Goal: Information Seeking & Learning: Learn about a topic

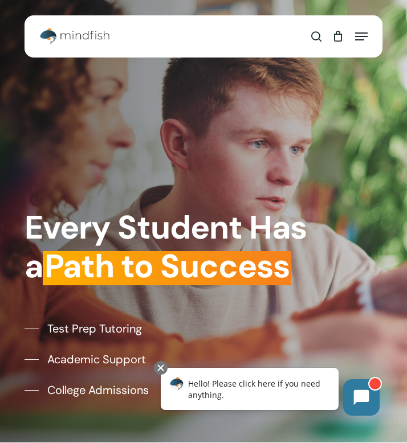
click at [363, 31] on span "Navigation Menu" at bounding box center [361, 36] width 13 height 11
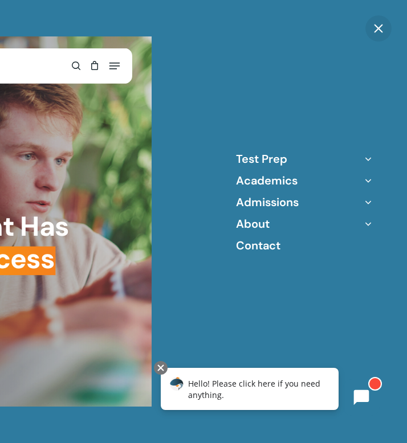
click at [370, 223] on icon "Off Canvas Menu" at bounding box center [368, 224] width 16 height 16
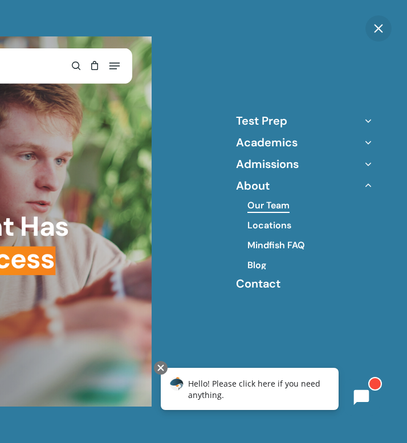
click at [271, 202] on link "Our Team" at bounding box center [268, 205] width 42 height 13
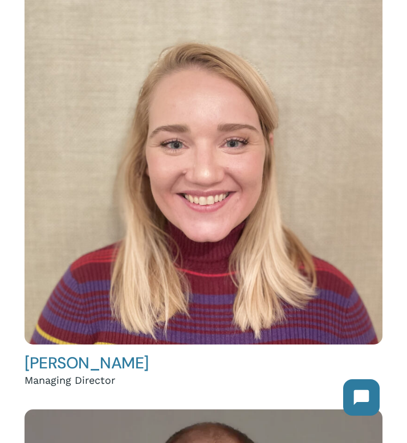
scroll to position [297, 0]
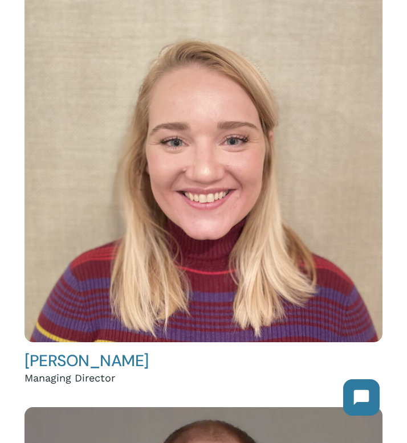
click at [94, 363] on link "Hailey Andler" at bounding box center [86, 360] width 124 height 21
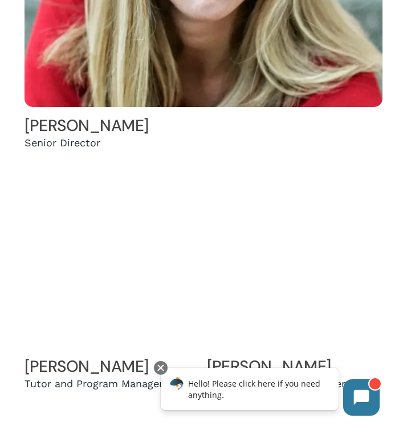
scroll to position [1586, 0]
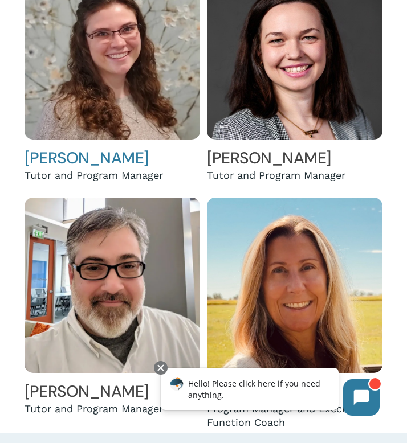
click at [56, 161] on link "Holly Andreassen" at bounding box center [86, 157] width 124 height 21
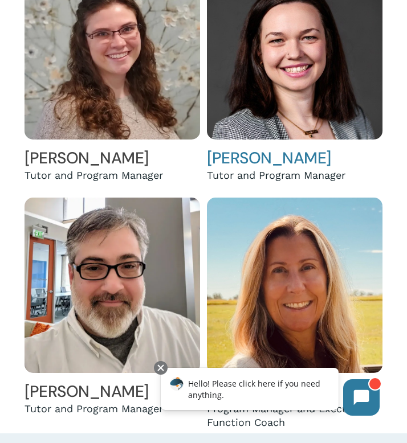
click at [240, 158] on link "Sophia Matuszewicz" at bounding box center [269, 157] width 124 height 21
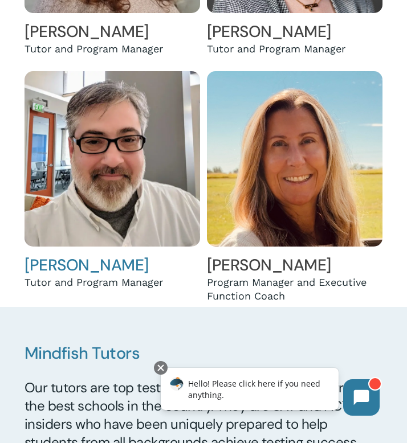
scroll to position [1713, 0]
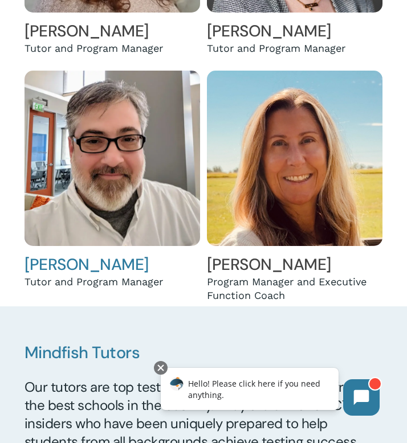
click at [68, 263] on link "Jason King" at bounding box center [86, 264] width 124 height 21
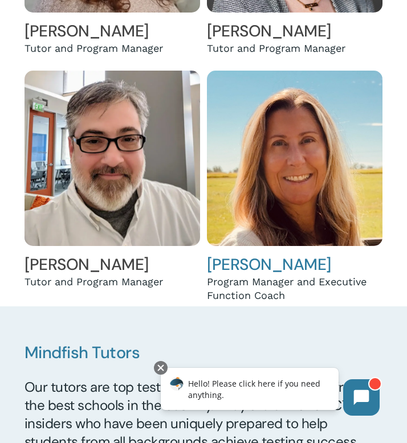
click at [271, 263] on link "Jen Eyberg" at bounding box center [269, 264] width 124 height 21
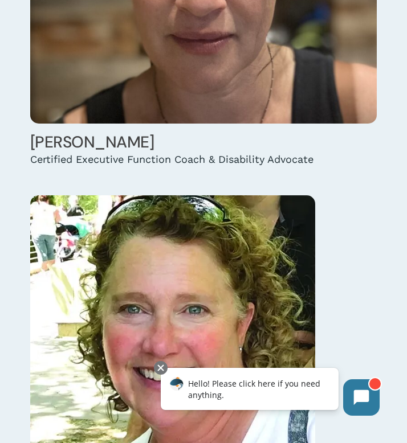
scroll to position [2432, 0]
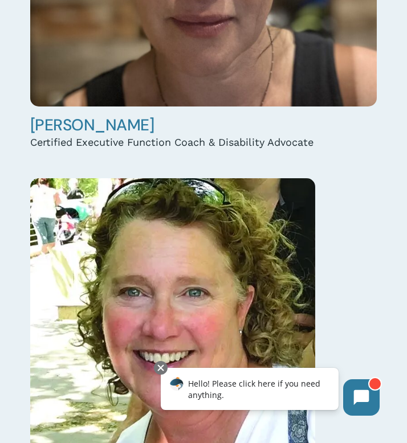
click at [132, 126] on link "Stacey Acquavella" at bounding box center [92, 124] width 124 height 21
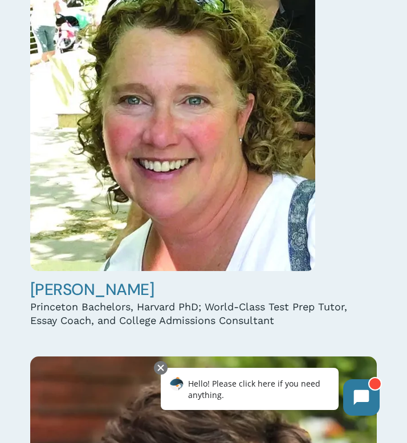
scroll to position [2626, 0]
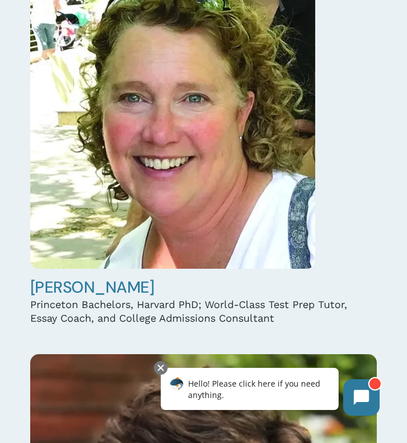
click at [117, 292] on link "Susan Bassow" at bounding box center [92, 287] width 124 height 21
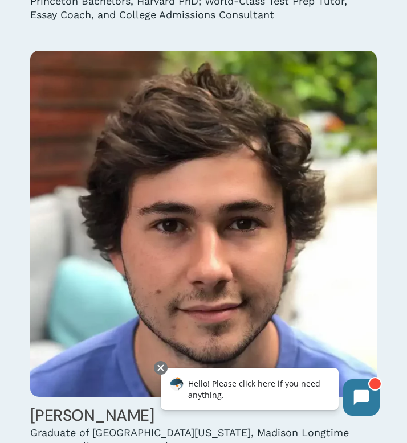
scroll to position [3001, 0]
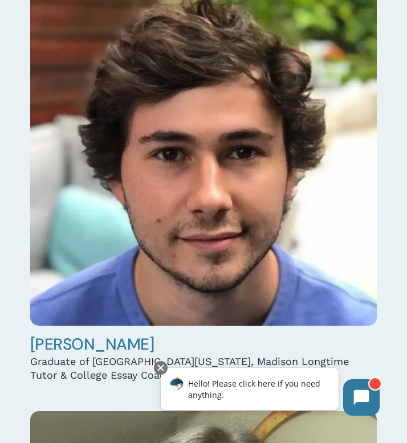
click at [106, 346] on link "Augie Bennett" at bounding box center [92, 344] width 124 height 21
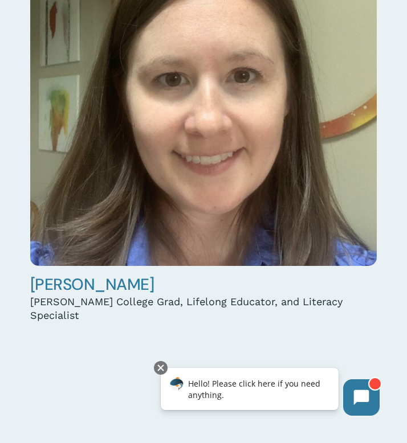
scroll to position [3513, 0]
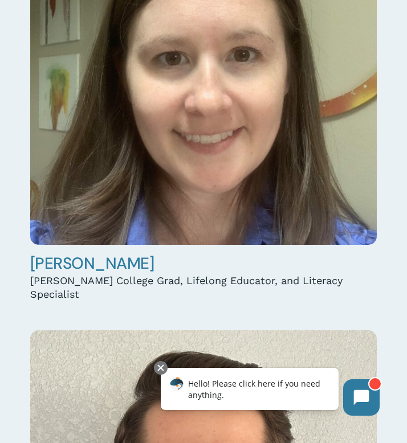
click at [73, 263] on link "Hannah Brooks" at bounding box center [92, 263] width 124 height 21
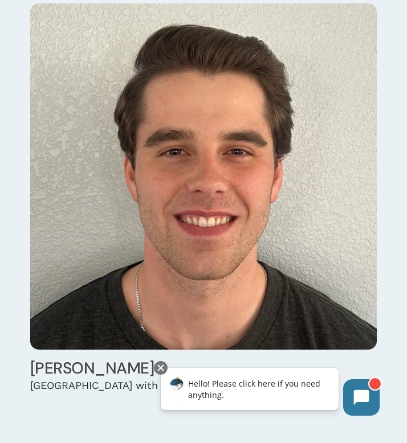
scroll to position [3877, 0]
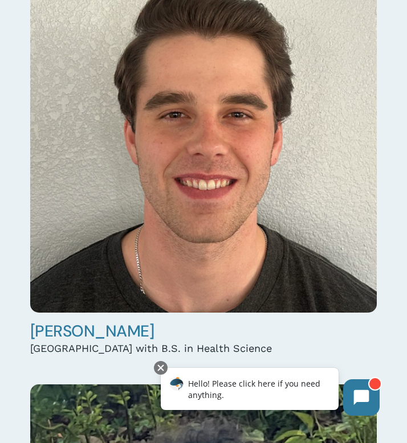
click at [83, 321] on link "Colten Brown" at bounding box center [92, 331] width 124 height 21
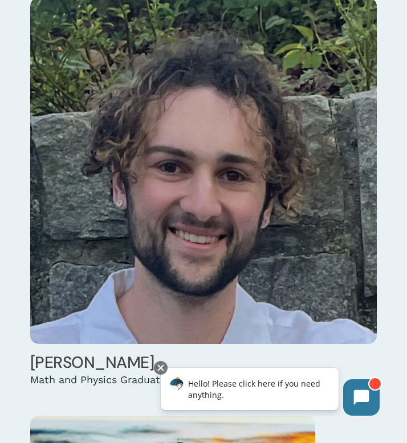
scroll to position [4265, 0]
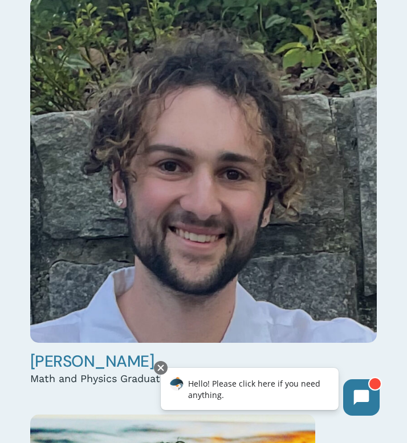
click at [80, 351] on link "George Buck" at bounding box center [92, 361] width 124 height 21
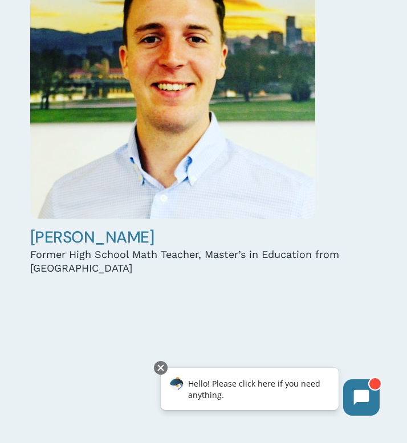
scroll to position [4748, 0]
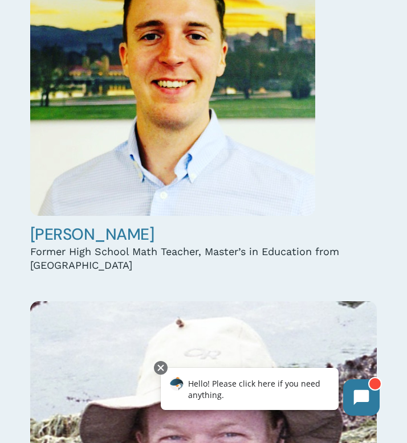
click at [100, 225] on link "Jack Delosh" at bounding box center [92, 234] width 124 height 21
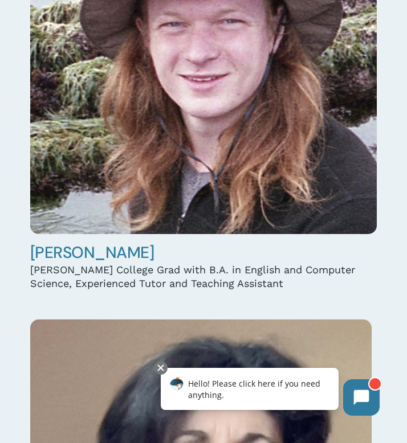
scroll to position [5162, 0]
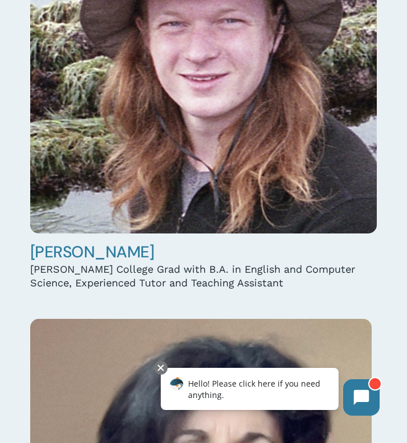
click at [112, 241] on link "Caleb Dittmar" at bounding box center [92, 251] width 124 height 21
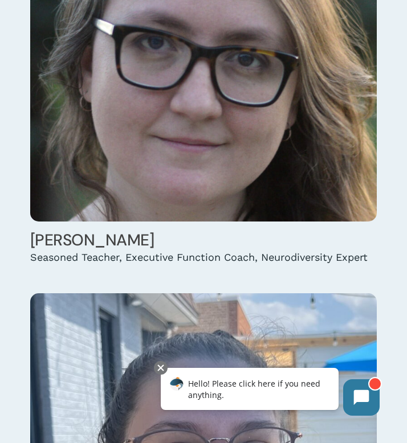
scroll to position [6056, 0]
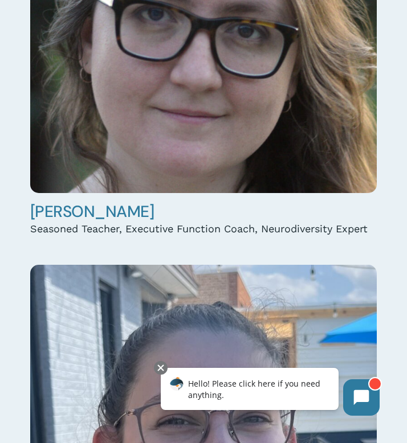
click at [68, 201] on link "Marguerite Finnegan" at bounding box center [92, 211] width 124 height 21
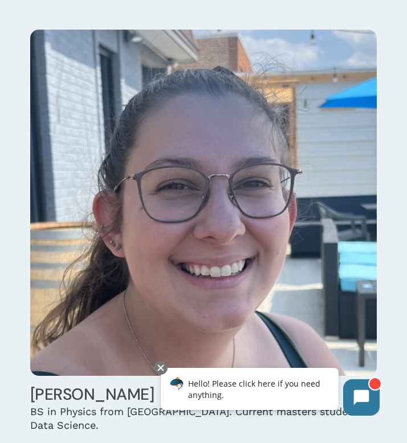
scroll to position [6404, 0]
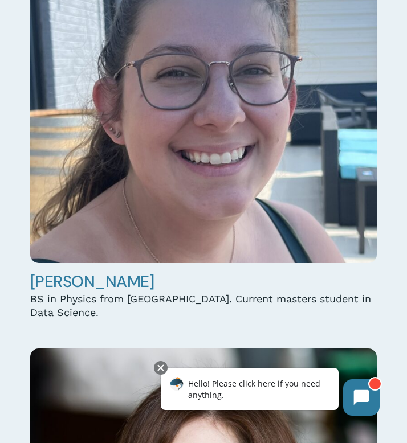
click at [68, 271] on link "Tessa Florek" at bounding box center [92, 281] width 124 height 21
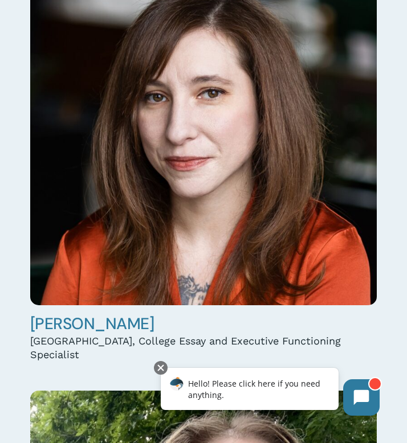
scroll to position [6785, 0]
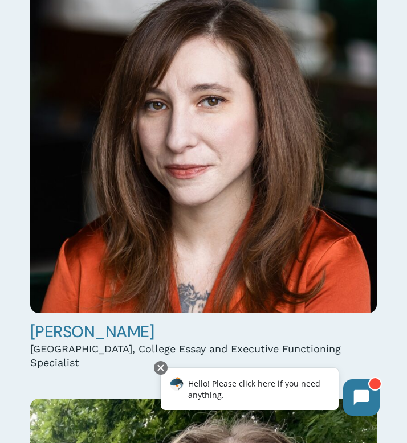
click at [93, 321] on link "Lindsay Frankel" at bounding box center [92, 331] width 124 height 21
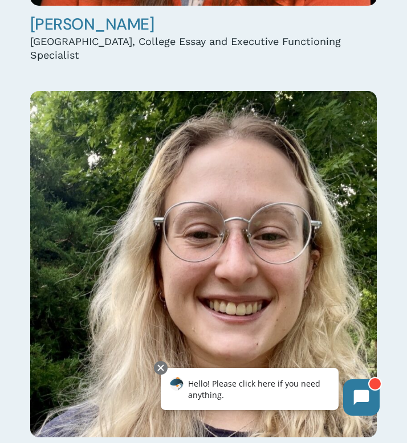
scroll to position [7193, 0]
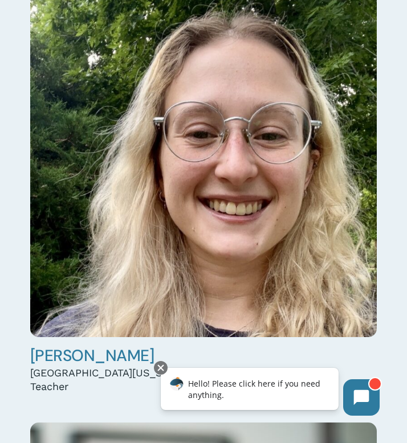
click at [90, 345] on link "Courtney Garner" at bounding box center [92, 355] width 124 height 21
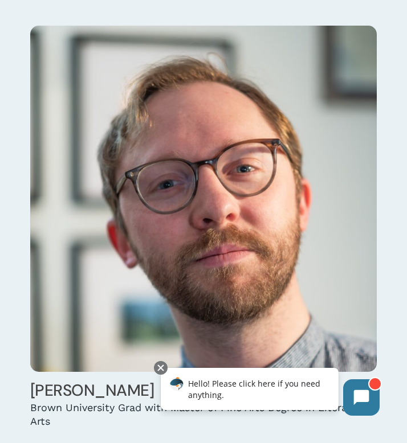
scroll to position [7594, 0]
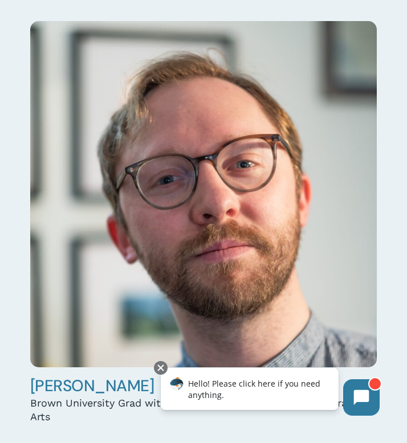
click at [50, 375] on link "Peter Giebel" at bounding box center [92, 385] width 124 height 21
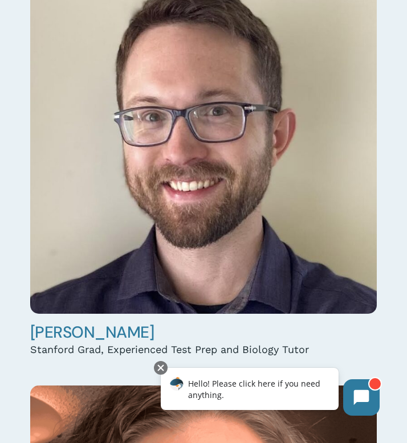
scroll to position [8085, 0]
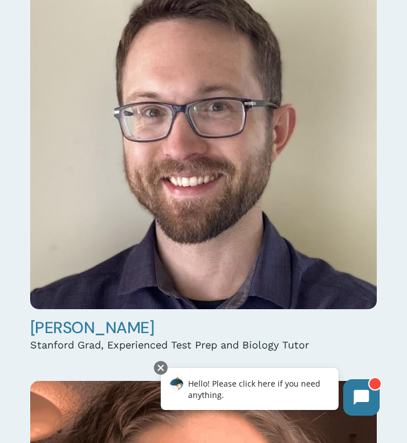
click at [77, 317] on link "Bryson Herrick" at bounding box center [92, 327] width 124 height 21
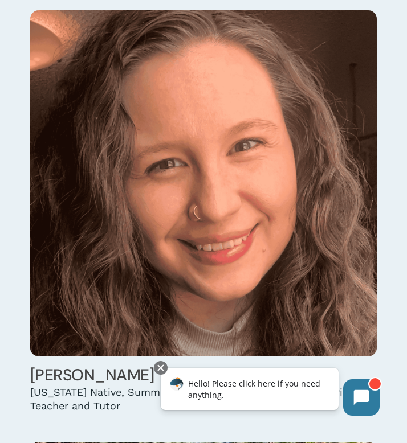
scroll to position [8484, 0]
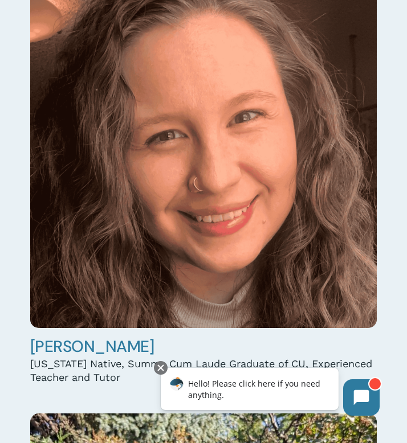
click at [108, 336] on link "Megan Hughes" at bounding box center [92, 346] width 124 height 21
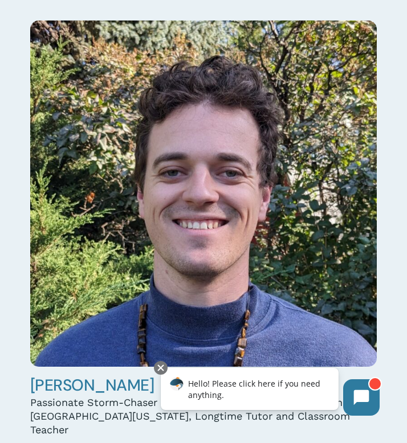
scroll to position [8889, 0]
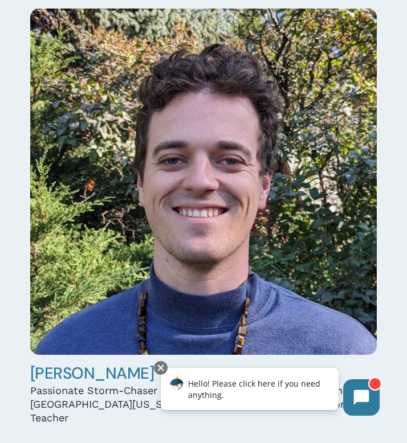
click at [103, 363] on link "Danny Hunter" at bounding box center [92, 373] width 124 height 21
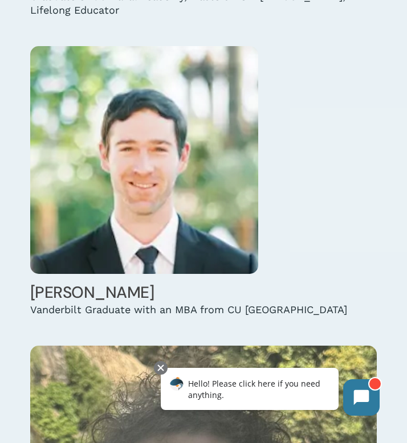
scroll to position [9728, 0]
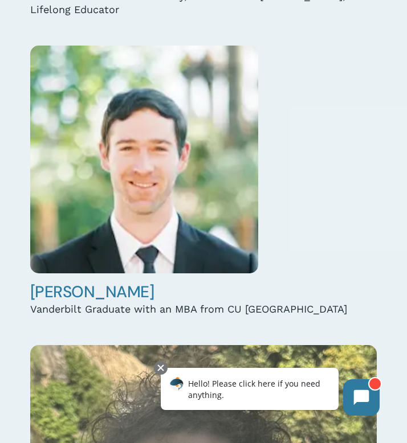
click at [102, 281] on link "Austin Kellogg" at bounding box center [92, 291] width 124 height 21
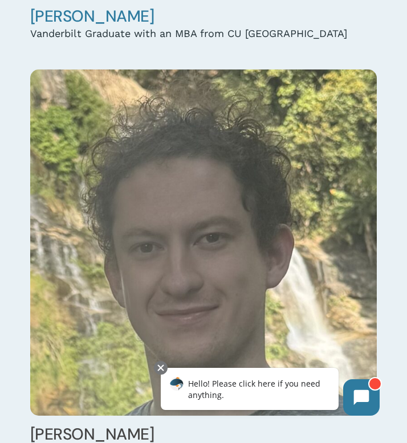
scroll to position [10095, 0]
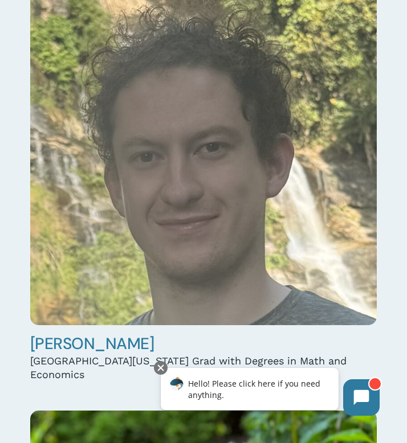
click at [97, 333] on link "[PERSON_NAME]" at bounding box center [92, 343] width 124 height 21
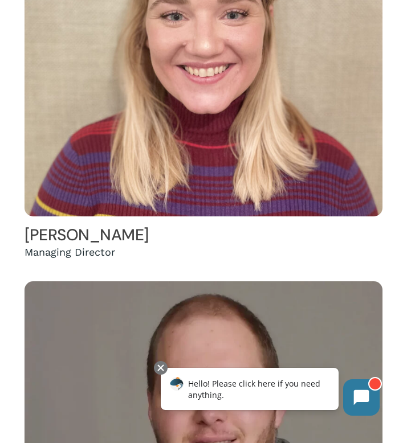
scroll to position [0, 0]
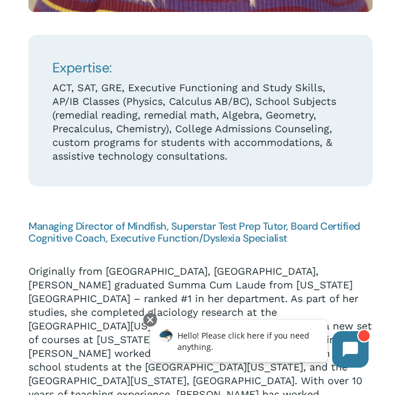
scroll to position [489, 0]
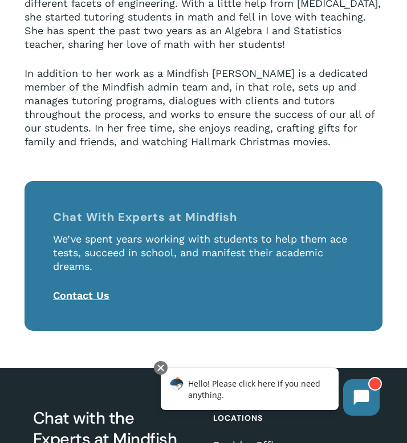
scroll to position [823, 0]
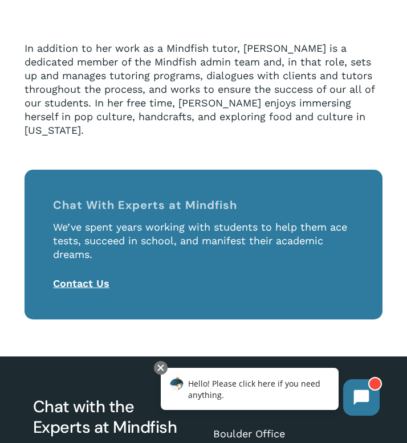
scroll to position [912, 0]
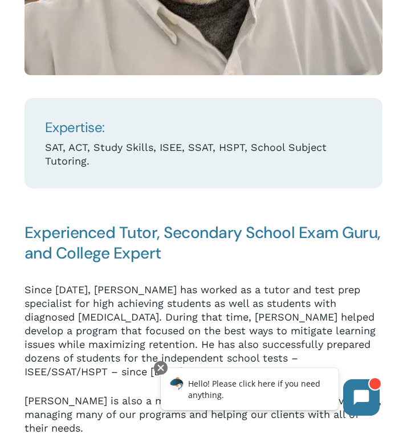
scroll to position [202, 0]
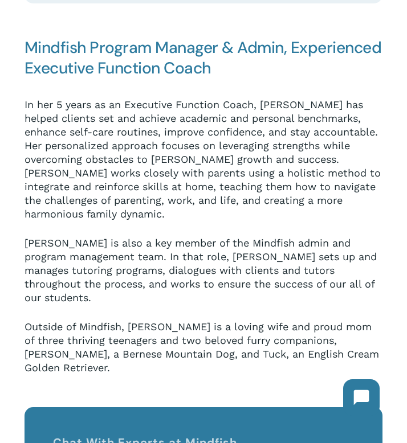
scroll to position [692, 0]
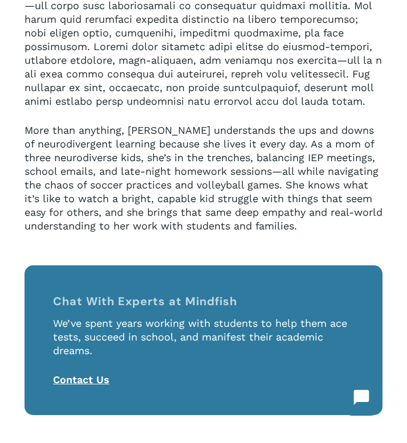
scroll to position [897, 0]
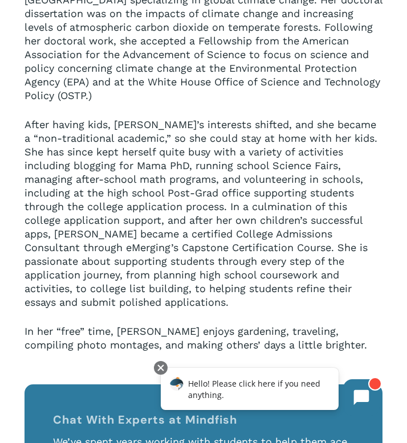
scroll to position [744, 0]
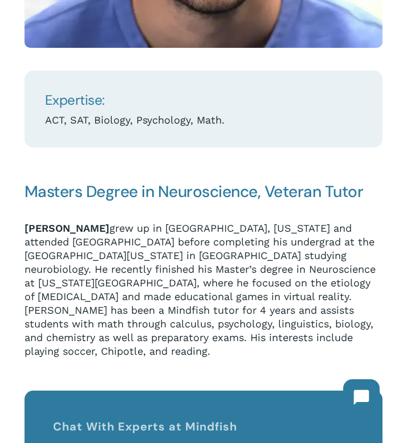
scroll to position [544, 0]
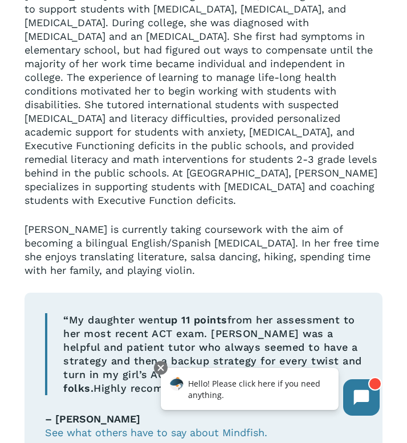
scroll to position [1056, 0]
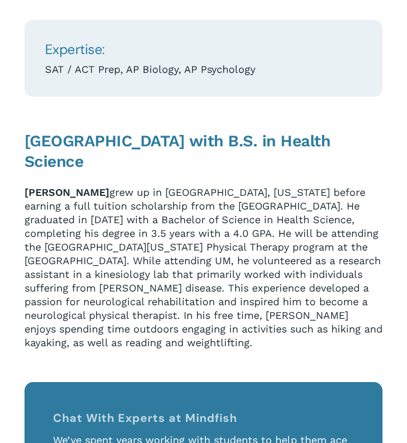
scroll to position [576, 0]
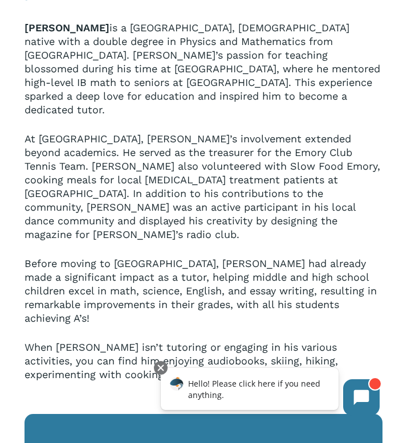
scroll to position [725, 0]
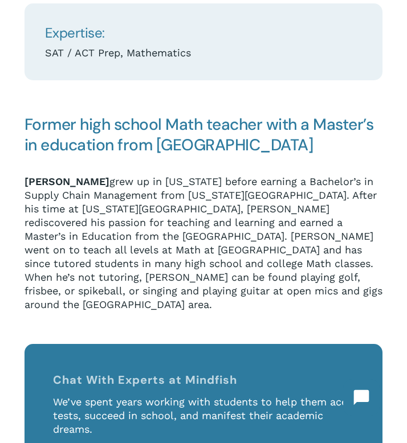
scroll to position [553, 0]
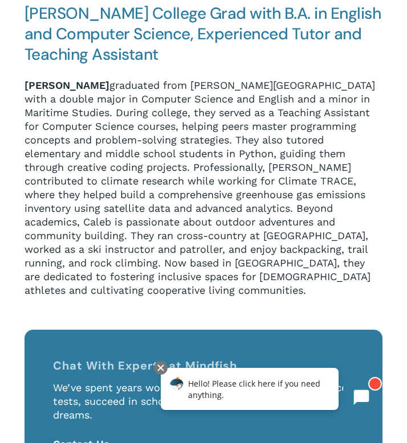
scroll to position [674, 0]
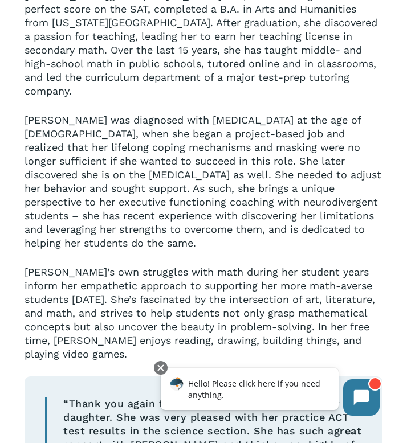
scroll to position [773, 0]
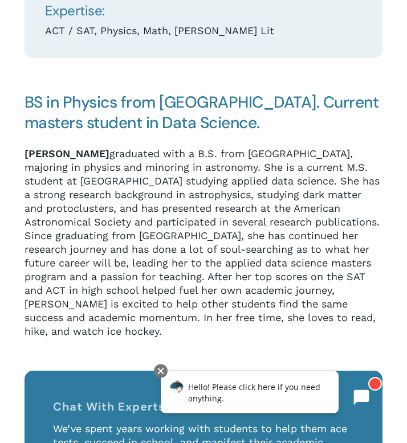
scroll to position [571, 0]
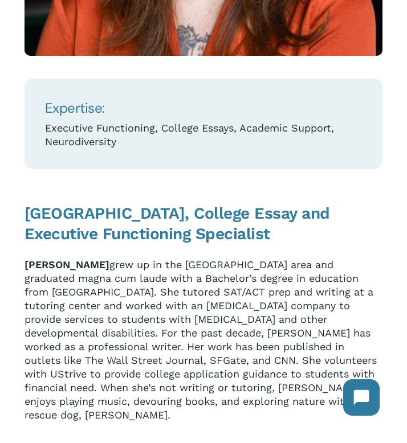
scroll to position [512, 0]
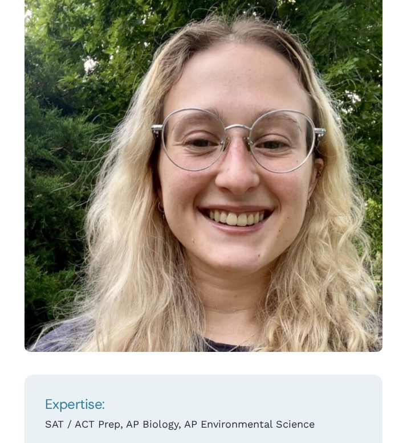
scroll to position [503, 0]
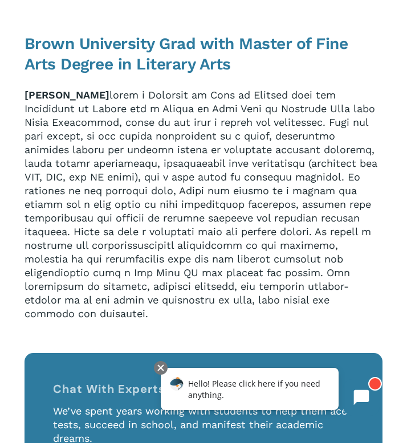
scroll to position [643, 0]
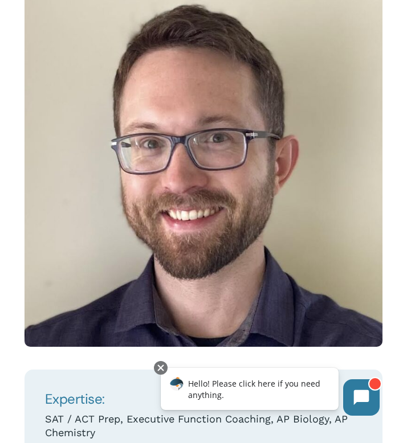
scroll to position [182, 0]
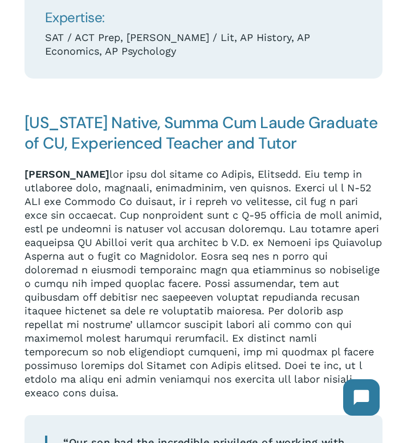
scroll to position [567, 0]
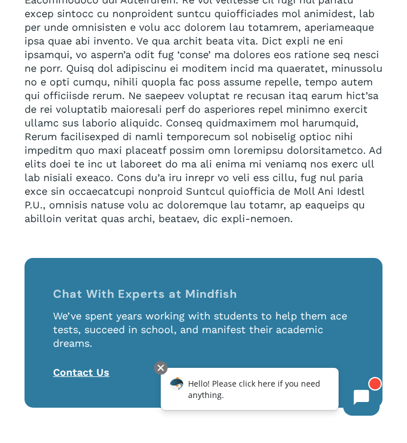
scroll to position [851, 0]
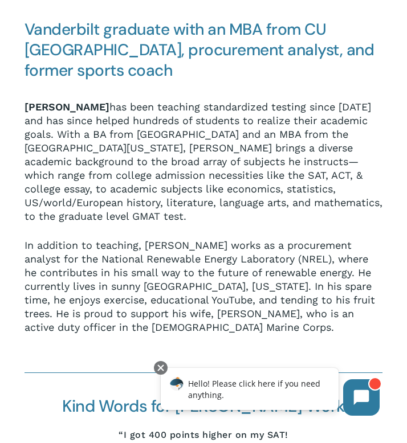
scroll to position [644, 0]
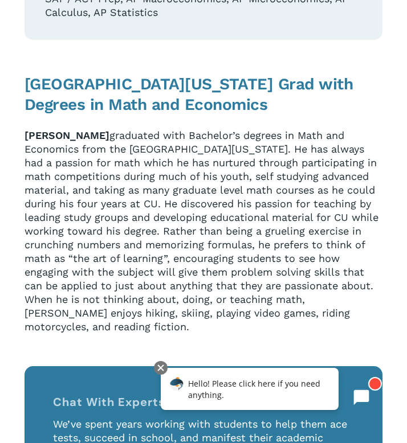
scroll to position [606, 0]
